Goal: Information Seeking & Learning: Learn about a topic

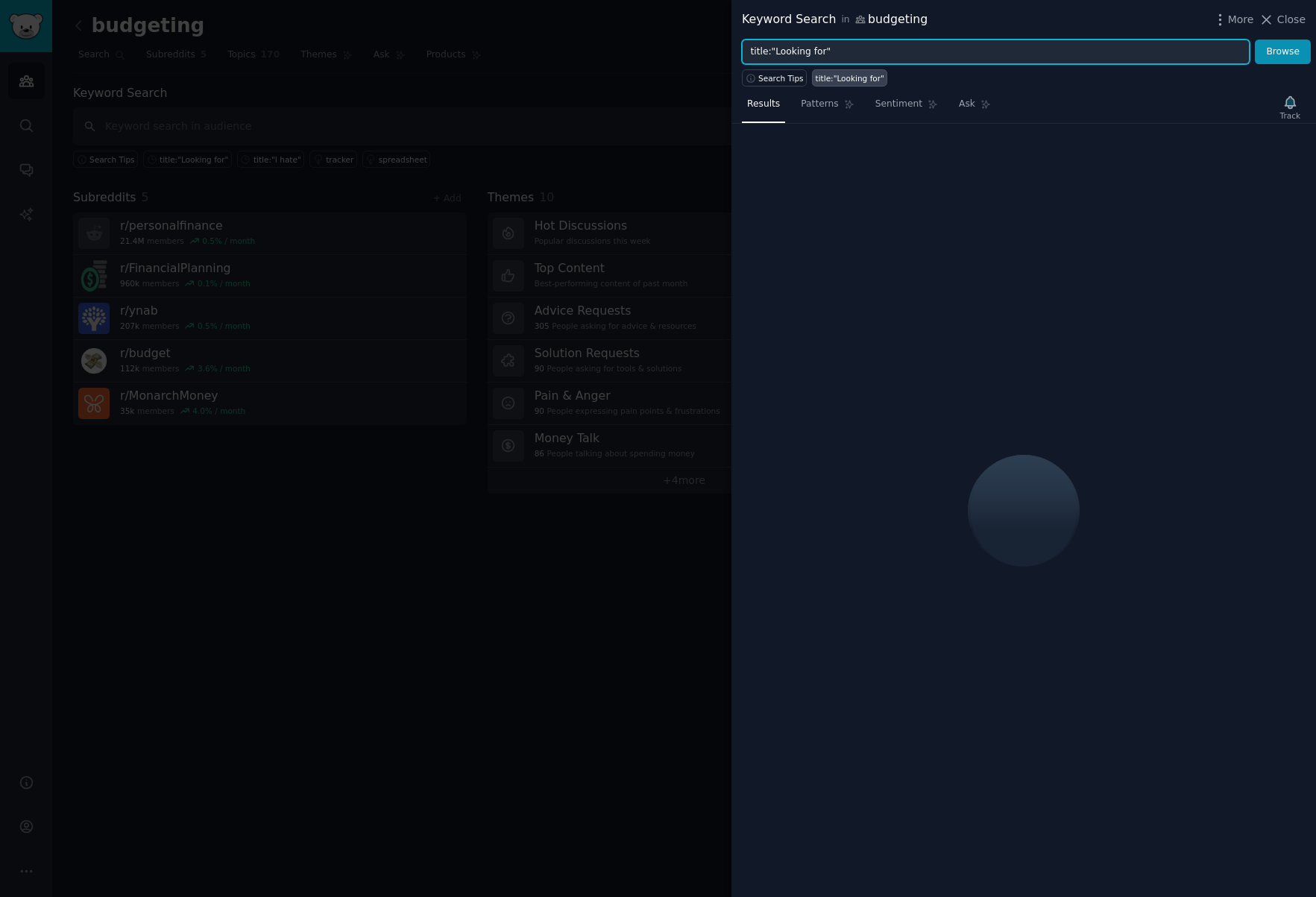
click at [912, 59] on input "title:"Looking for"" at bounding box center [996, 51] width 508 height 25
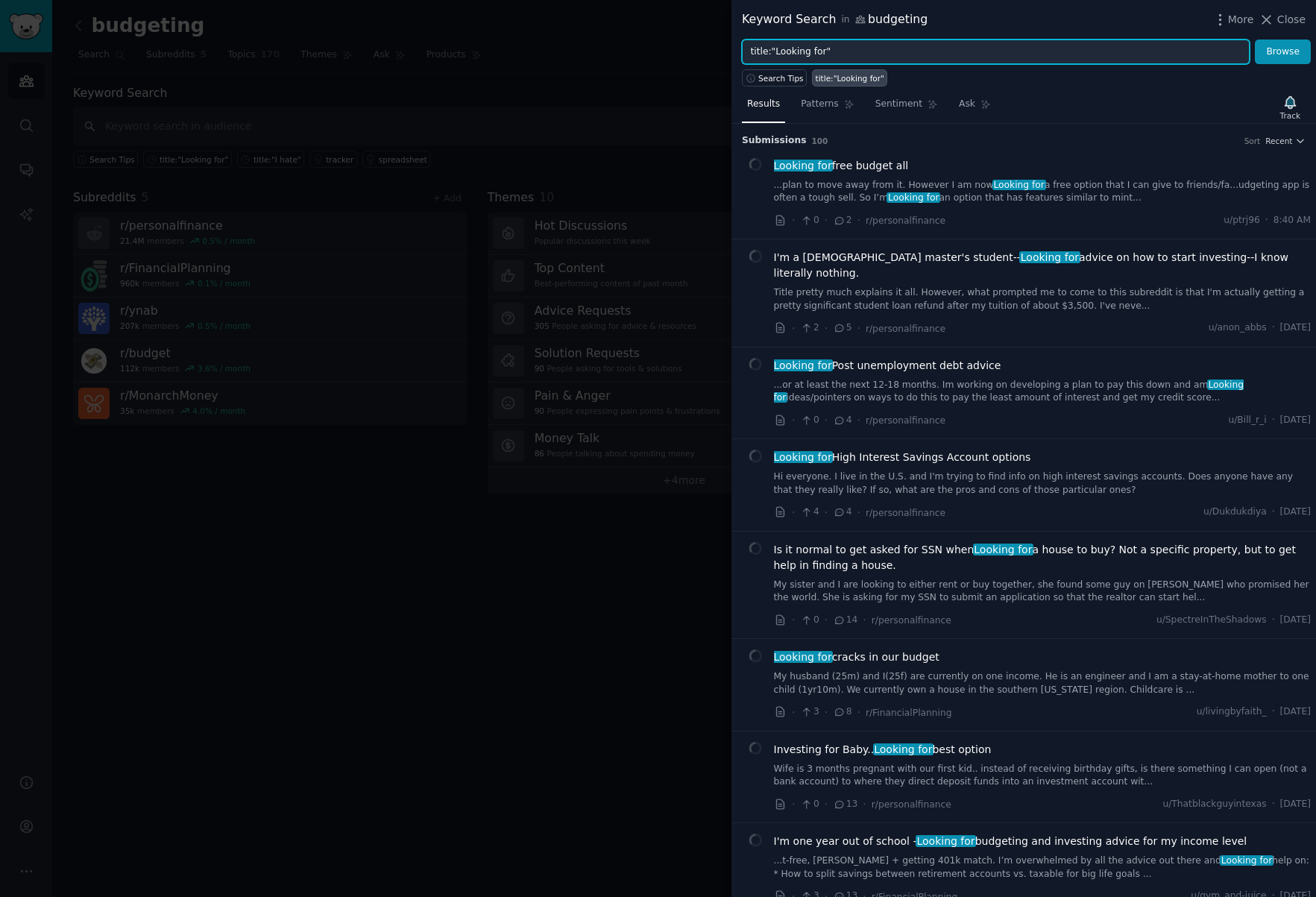
click at [912, 59] on input "title:"Looking for"" at bounding box center [996, 51] width 508 height 25
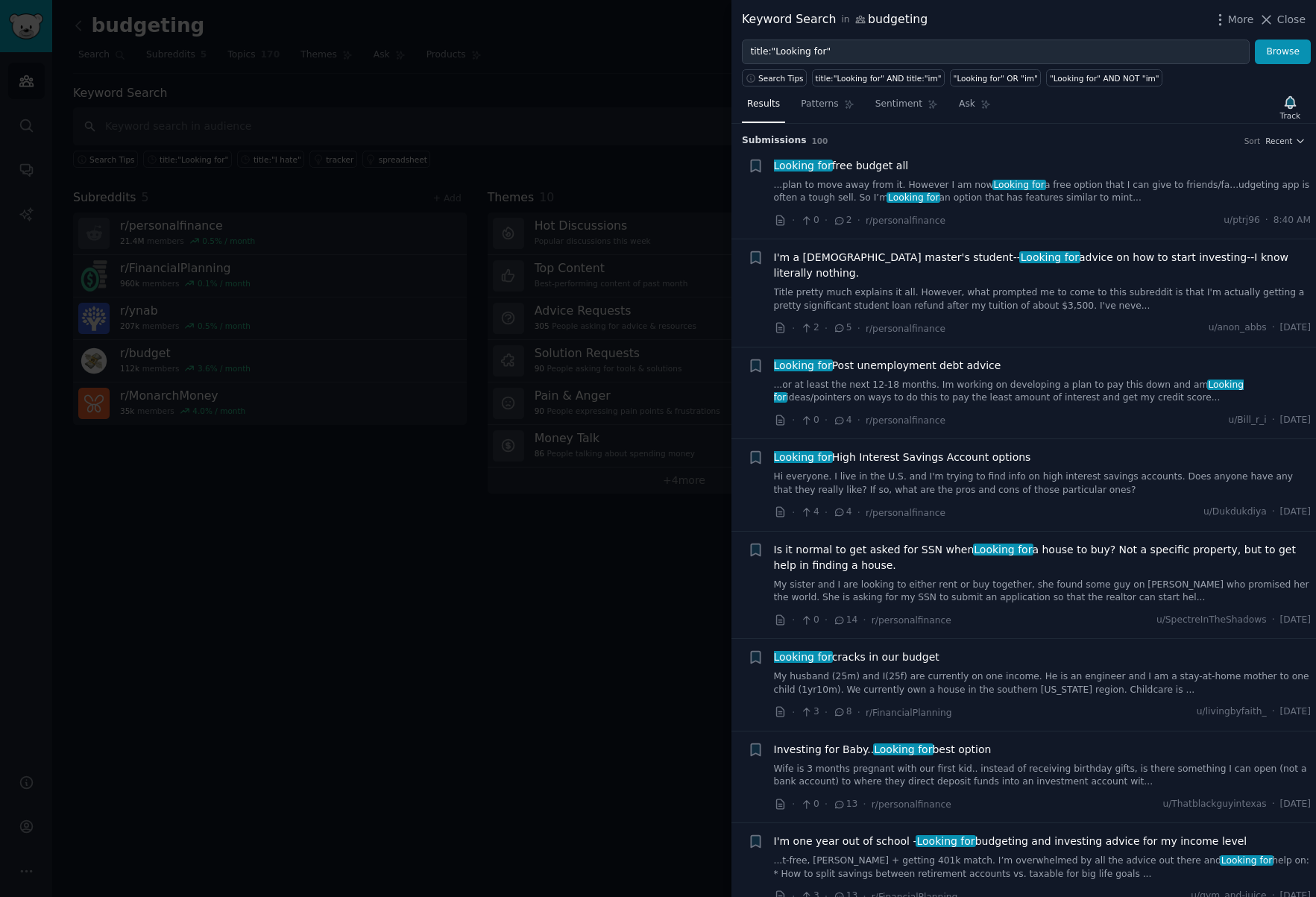
click at [429, 428] on div at bounding box center [658, 448] width 1316 height 897
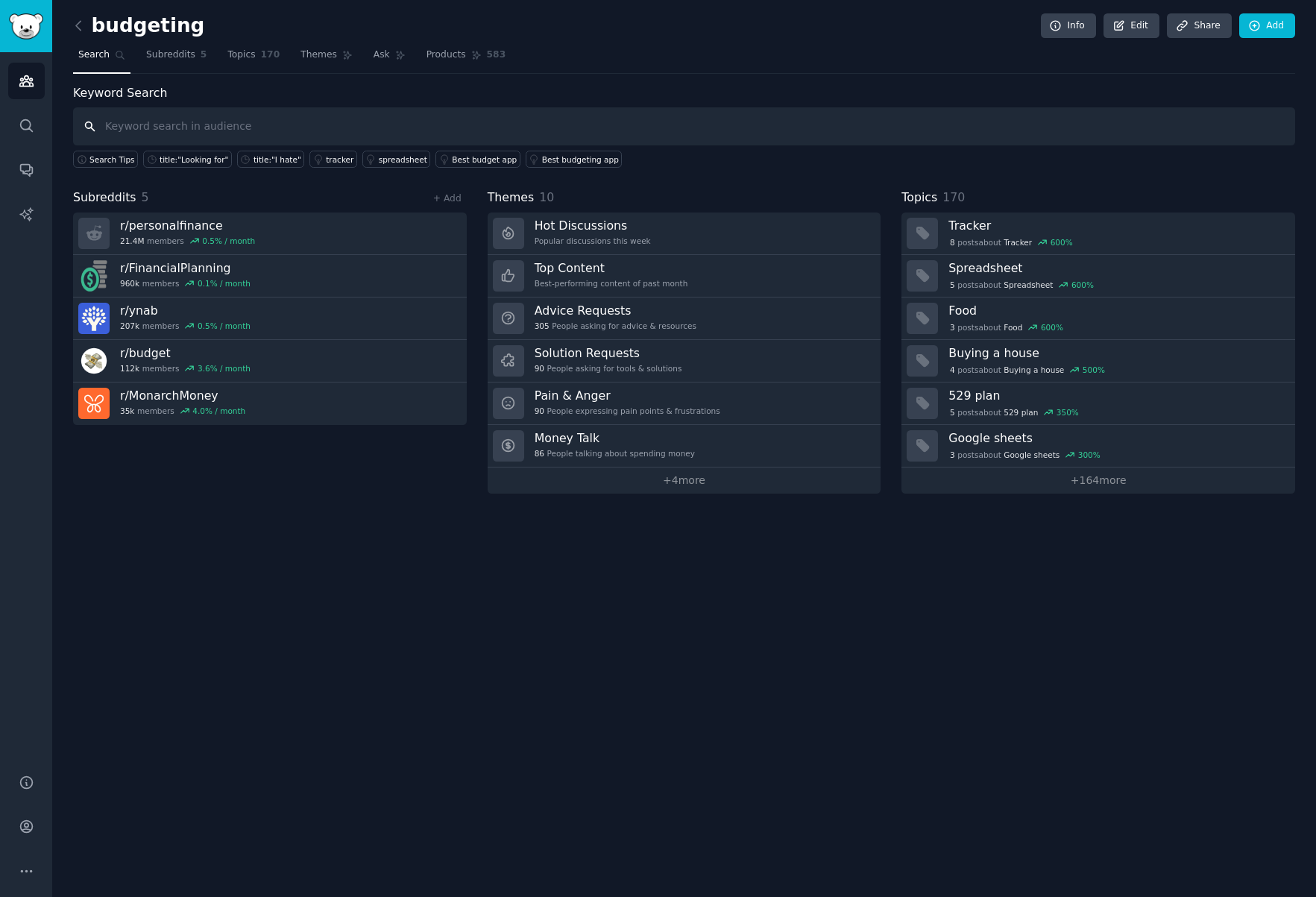
click at [195, 135] on input "text" at bounding box center [684, 126] width 1222 height 38
click at [102, 60] on span "Search" at bounding box center [93, 55] width 31 height 14
click at [28, 85] on icon "Sidebar" at bounding box center [27, 81] width 14 height 11
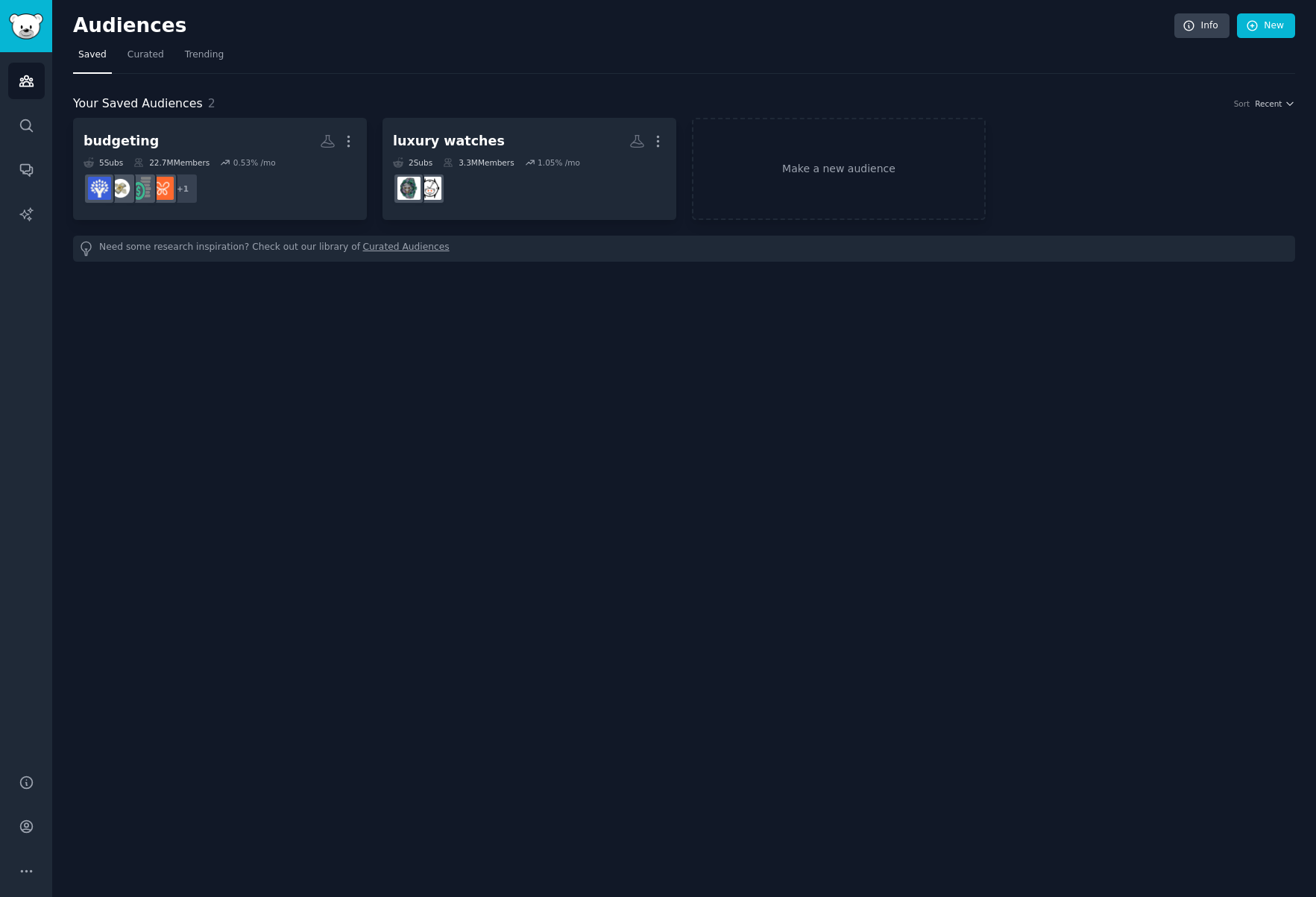
click at [183, 250] on div "Need some research inspiration? Check out our library of Curated Audiences" at bounding box center [684, 248] width 1222 height 26
click at [13, 132] on link "Search" at bounding box center [27, 126] width 36 height 36
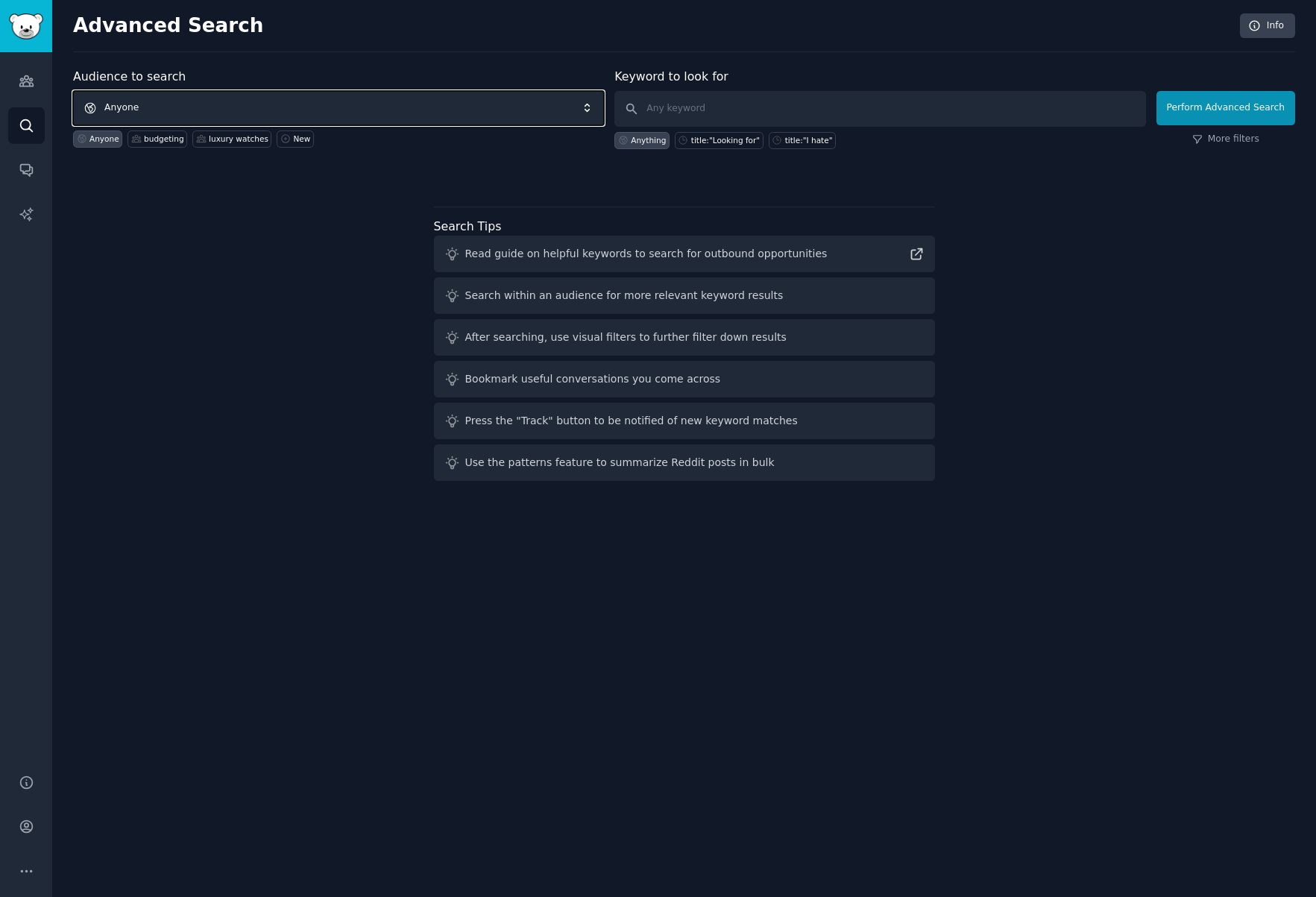
click at [267, 105] on span "Anyone" at bounding box center [338, 107] width 531 height 34
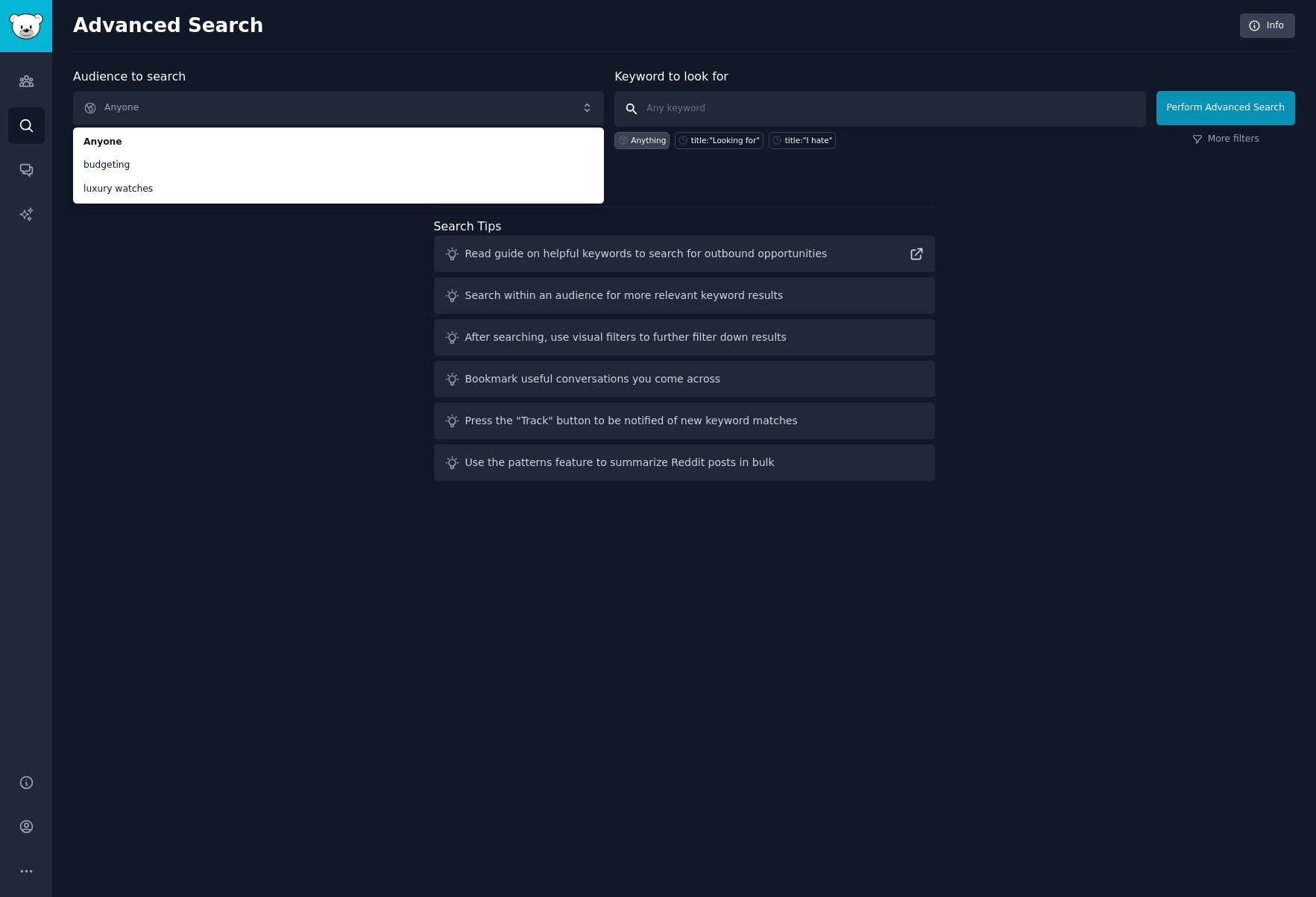
click at [735, 114] on input "text" at bounding box center [879, 108] width 531 height 36
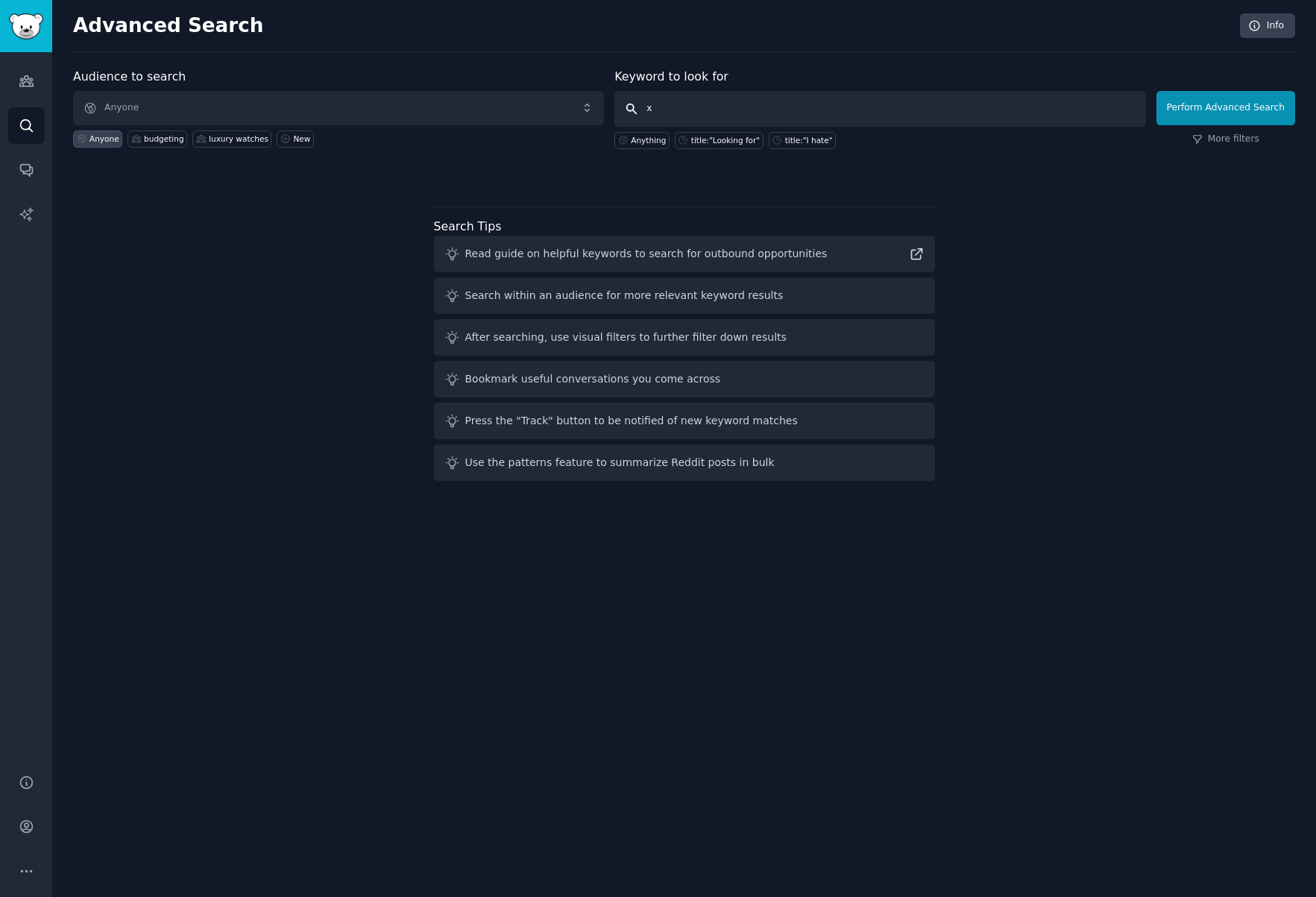
type input "x"
type input "push notification app"
click button "Perform Advanced Search" at bounding box center [1225, 107] width 139 height 34
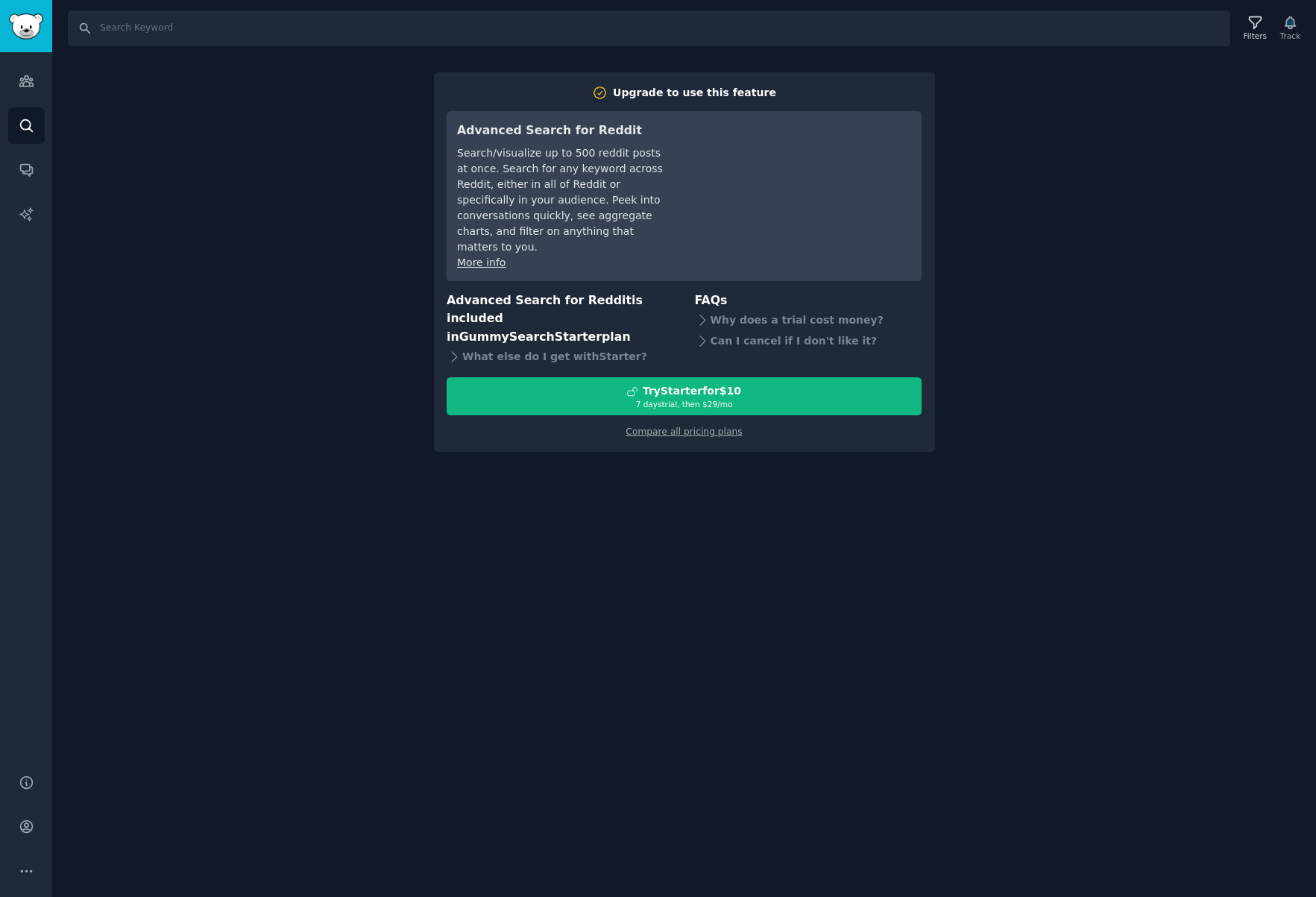
click at [610, 469] on div "Search Filters Track Upgrade to use this feature Advanced Search for Reddit Sea…" at bounding box center [684, 448] width 1264 height 897
click at [134, 132] on div "Search Filters Track Upgrade to use this feature Advanced Search for Reddit Sea…" at bounding box center [684, 448] width 1264 height 897
